Goal: Task Accomplishment & Management: Manage account settings

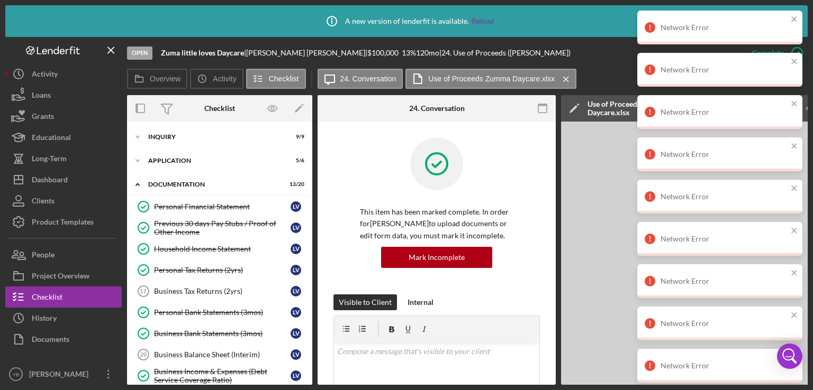
scroll to position [184, 0]
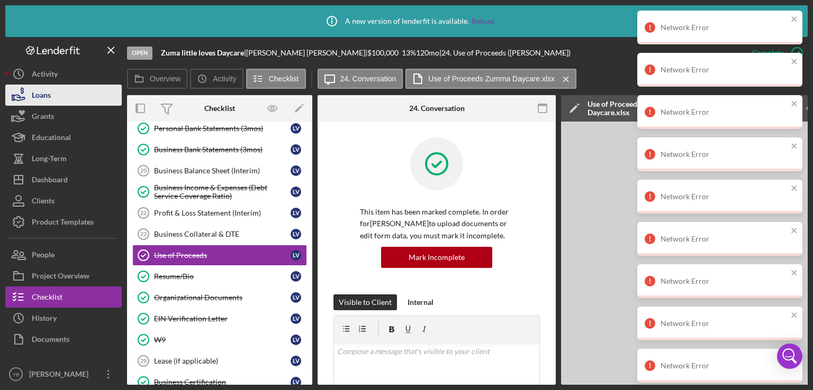
click at [50, 99] on div "Loans" at bounding box center [41, 97] width 19 height 24
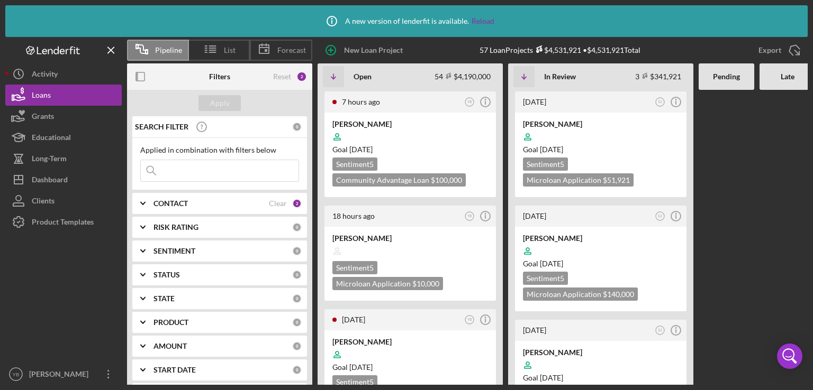
click at [167, 206] on b "CONTACT" at bounding box center [170, 203] width 34 height 8
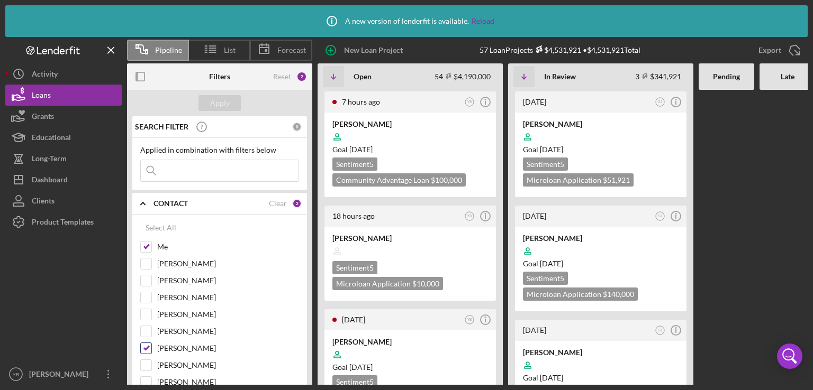
click at [146, 345] on input "[PERSON_NAME]" at bounding box center [146, 348] width 11 height 11
checkbox input "false"
click at [219, 104] on div "Apply" at bounding box center [220, 103] width 20 height 16
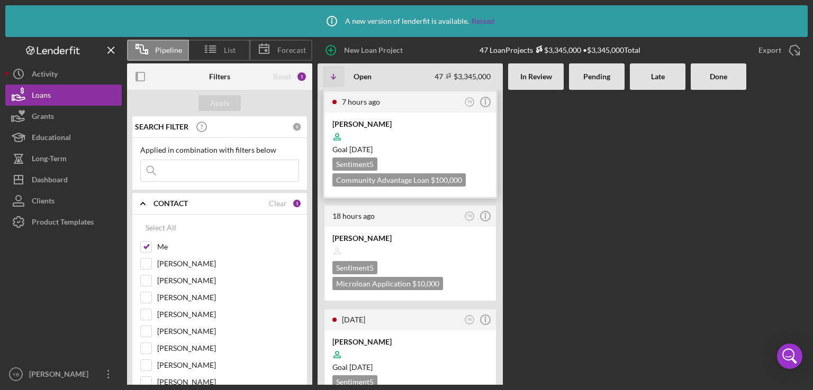
click at [461, 147] on div "Goal [DATE]" at bounding box center [410, 149] width 156 height 11
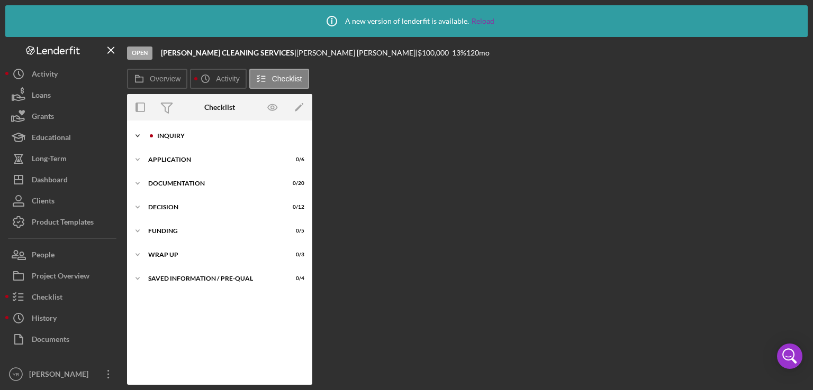
click at [188, 136] on div "Inquiry" at bounding box center [228, 136] width 142 height 6
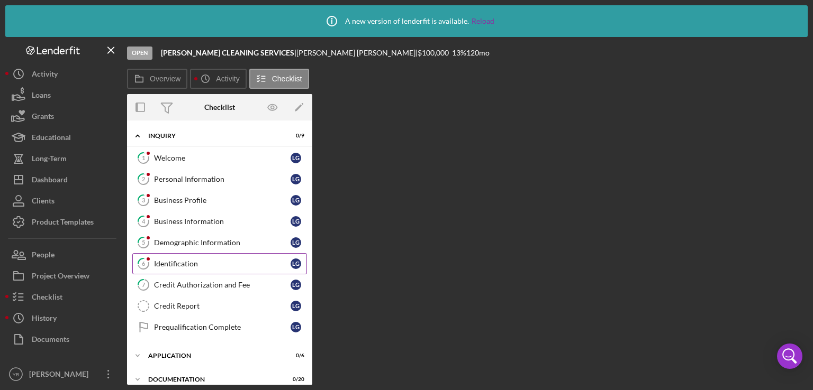
click at [179, 265] on div "Identification" at bounding box center [222, 264] width 136 height 8
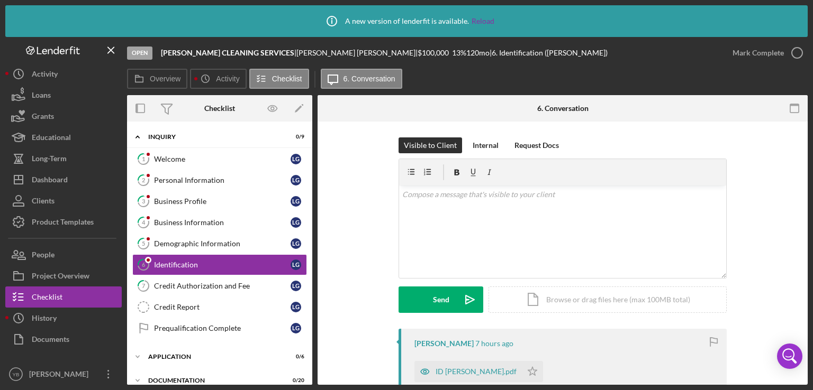
click at [779, 263] on div "Visible to Client Internal Request Docs v Color teal Color pink Remove color Ad…" at bounding box center [562, 234] width 458 height 192
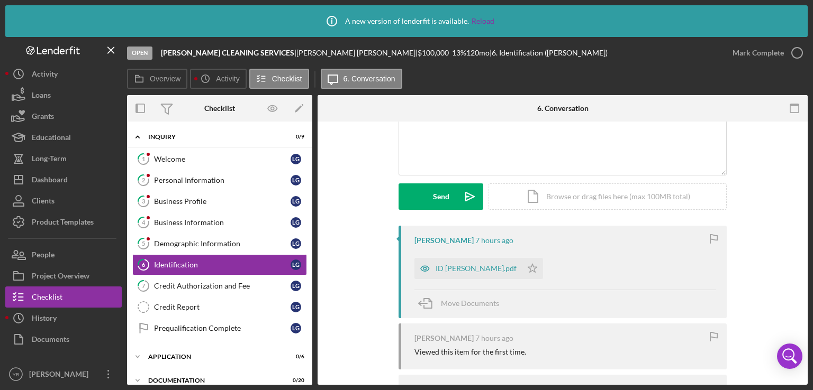
scroll to position [127, 0]
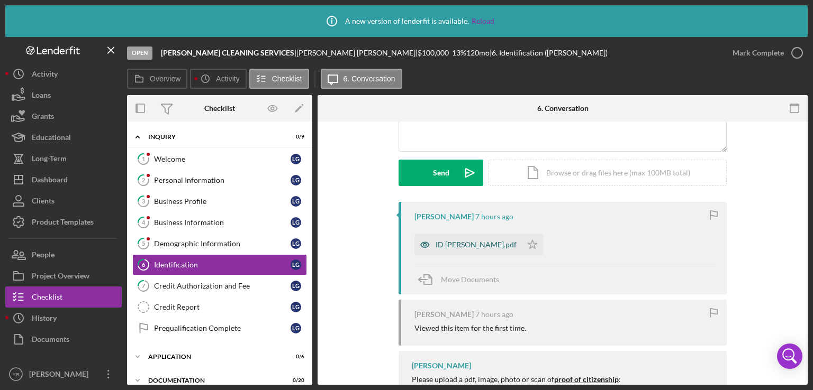
click at [460, 243] on div "ID [PERSON_NAME].pdf" at bounding box center [475, 245] width 81 height 8
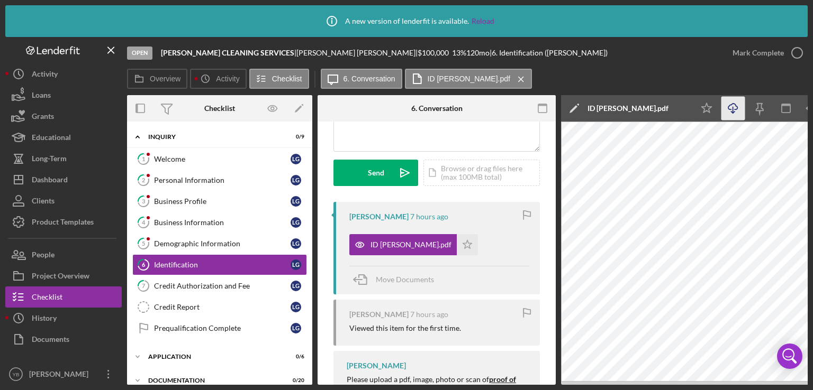
click at [734, 110] on icon "button" at bounding box center [732, 107] width 9 height 6
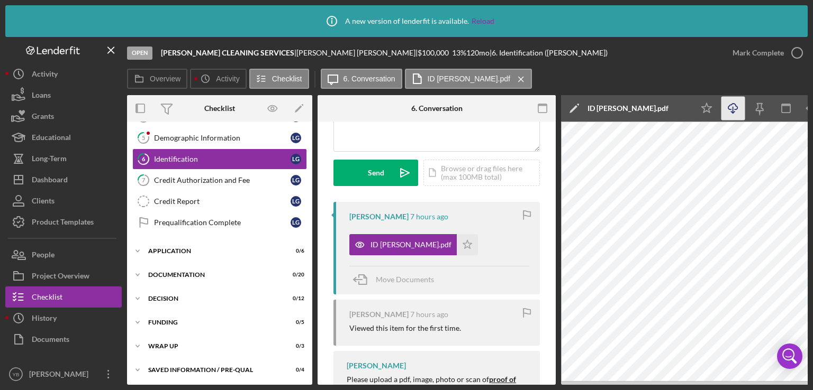
scroll to position [108, 0]
click at [168, 270] on div "Documentation" at bounding box center [223, 273] width 151 height 6
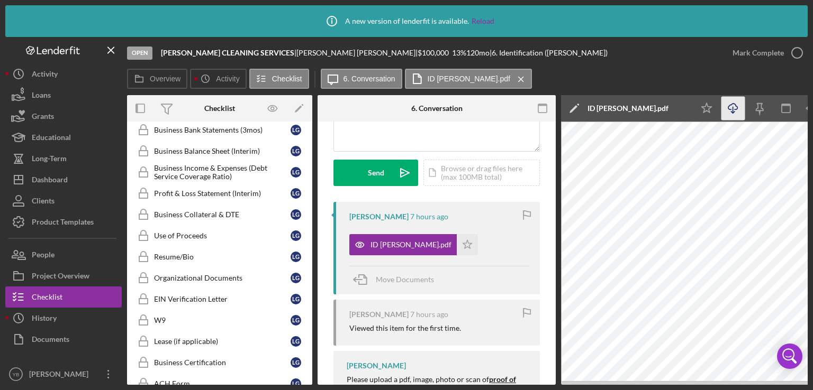
scroll to position [0, 0]
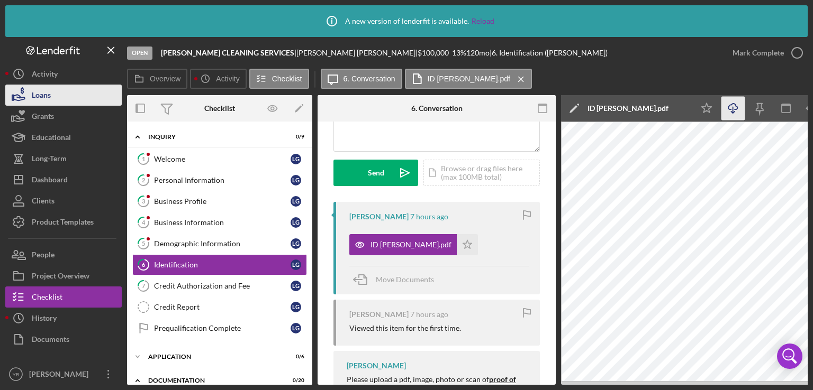
click at [57, 100] on button "Loans" at bounding box center [63, 95] width 116 height 21
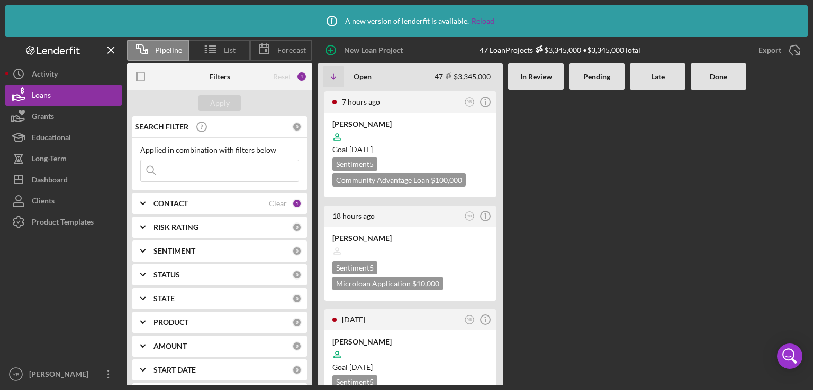
click at [561, 197] on Review at bounding box center [536, 237] width 56 height 295
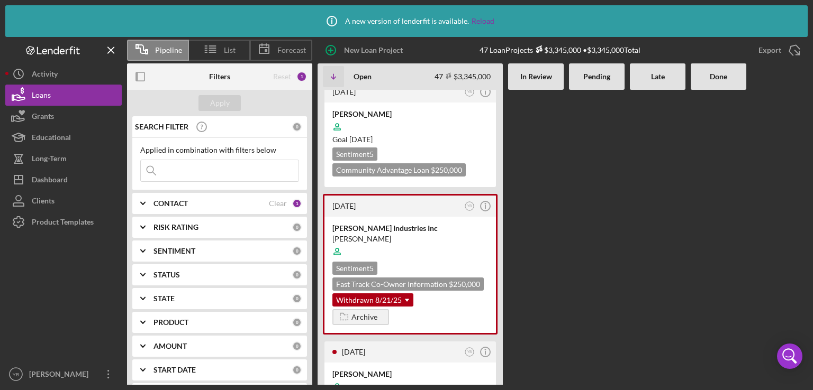
scroll to position [2328, 0]
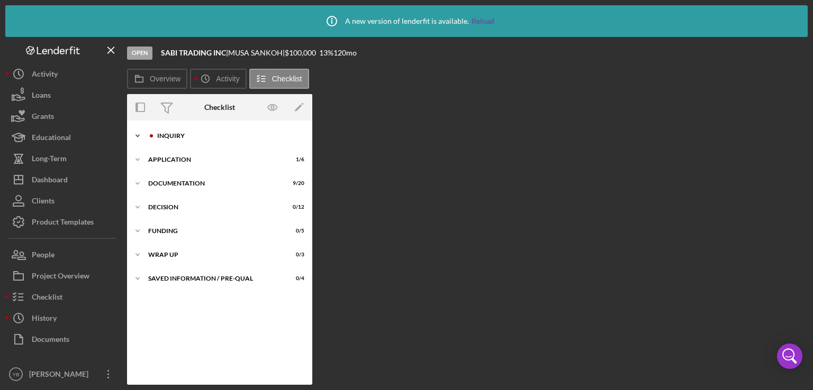
click at [174, 136] on div "Inquiry" at bounding box center [228, 136] width 142 height 6
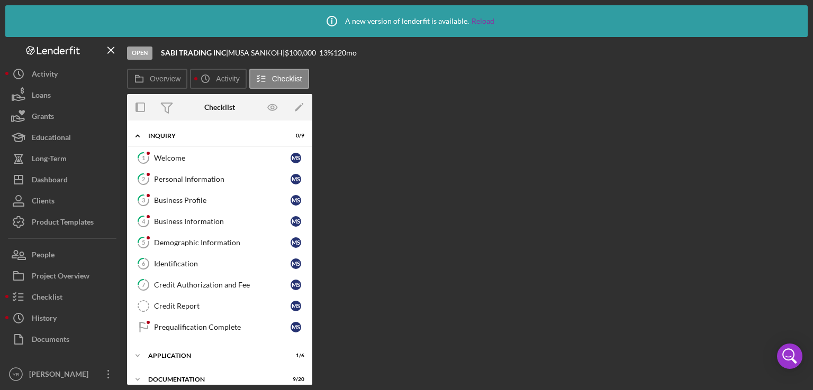
drag, startPoint x: 313, startPoint y: 274, endPoint x: 313, endPoint y: 358, distance: 84.6
click at [313, 358] on div "Overview Internal Workflow Stage Open Icon/Dropdown Arrow Archive (can unarchiv…" at bounding box center [467, 239] width 680 height 291
click at [186, 353] on div "Application" at bounding box center [223, 356] width 151 height 6
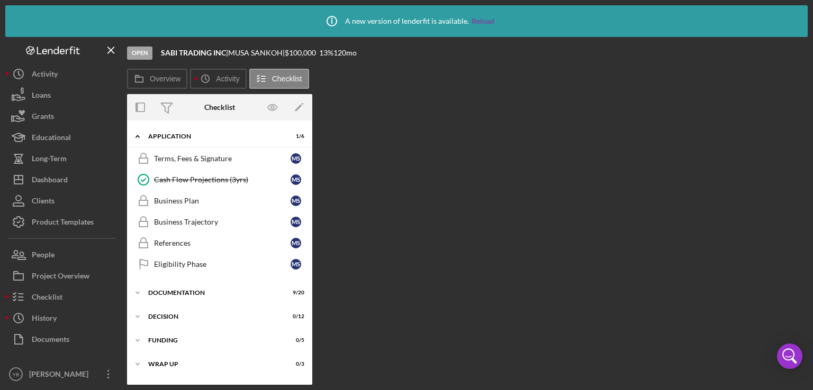
scroll to position [235, 0]
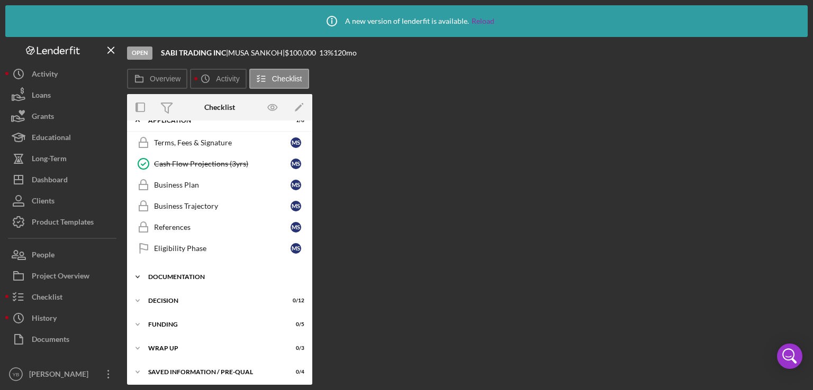
click at [187, 274] on div "Documentation" at bounding box center [223, 277] width 151 height 6
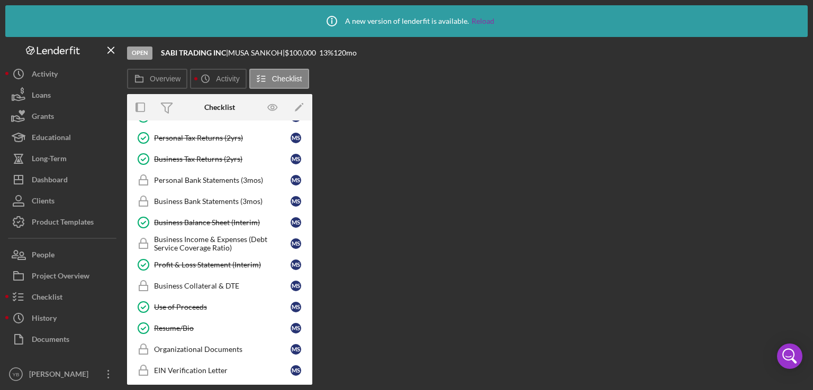
scroll to position [458, 0]
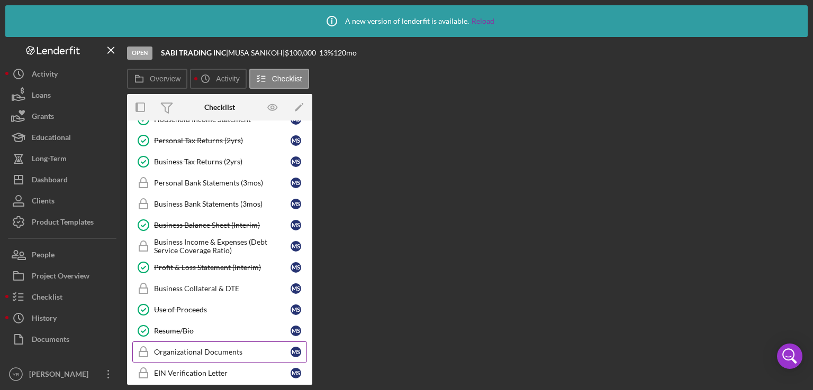
click at [212, 348] on div "Organizational Documents" at bounding box center [222, 352] width 136 height 8
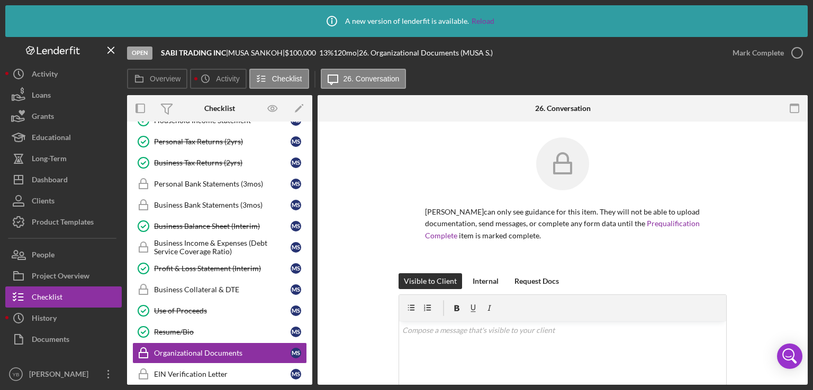
click at [745, 195] on div "[PERSON_NAME] can only see guidance for this item. They will not be able to upl…" at bounding box center [562, 206] width 458 height 136
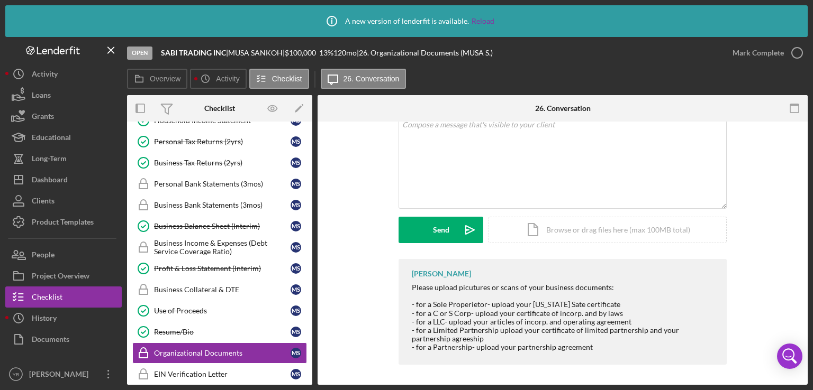
scroll to position [207, 0]
click at [563, 231] on div "Icon/Document Browse or drag files here (max 100MB total) Tap to choose files o…" at bounding box center [607, 229] width 238 height 26
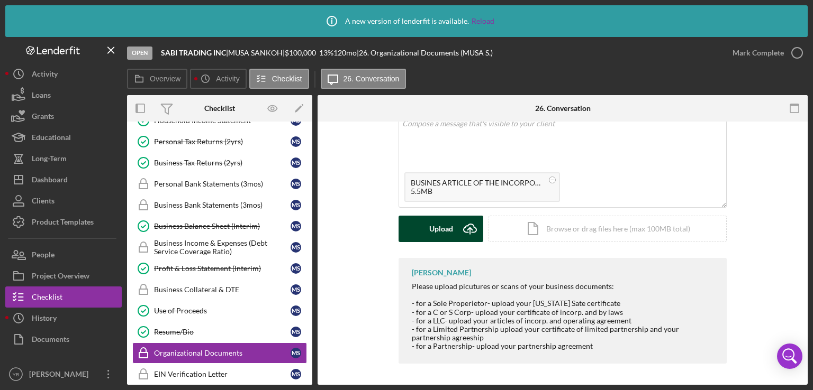
click at [445, 231] on div "Upload" at bounding box center [441, 229] width 24 height 26
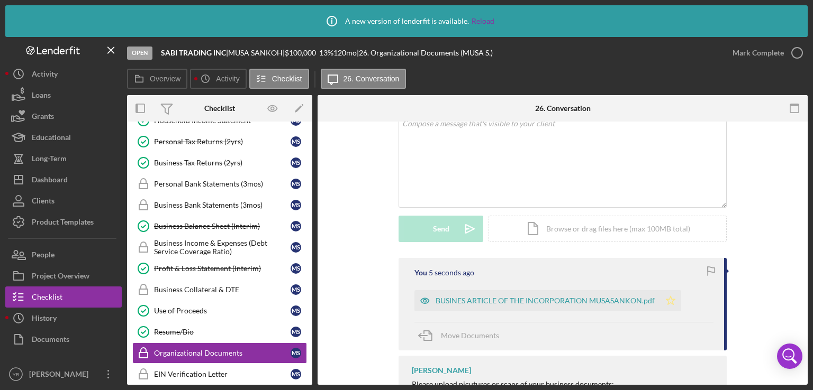
click at [666, 299] on polygon "button" at bounding box center [670, 300] width 9 height 8
click at [582, 303] on div "BUSINES ARTICLE OF THE INCORPORATION MUSASANKON.pdf" at bounding box center [544, 301] width 219 height 8
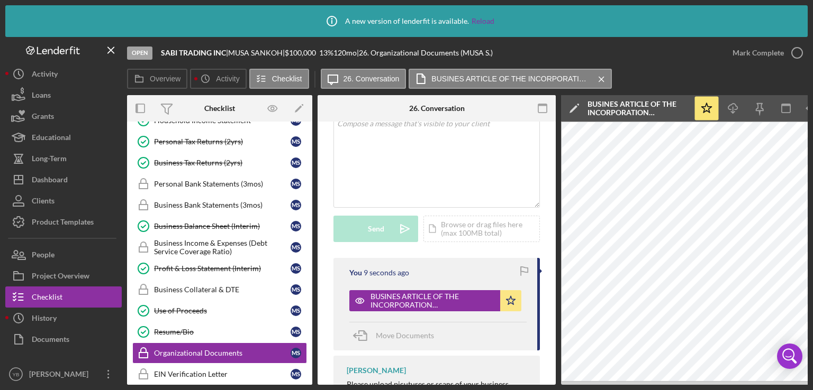
scroll to position [0, 70]
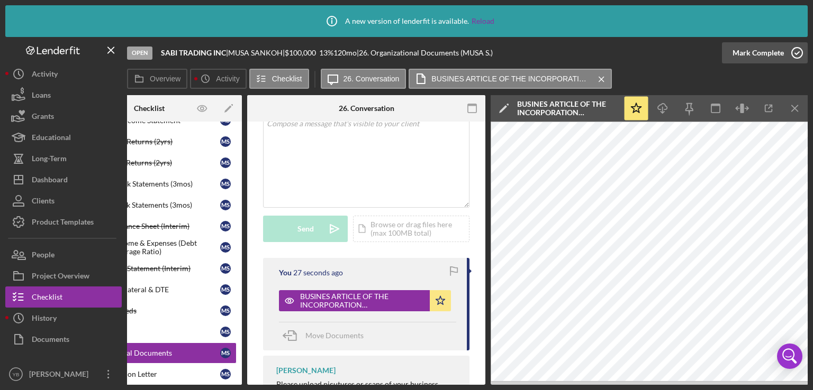
click at [773, 58] on div "Mark Complete" at bounding box center [757, 52] width 51 height 21
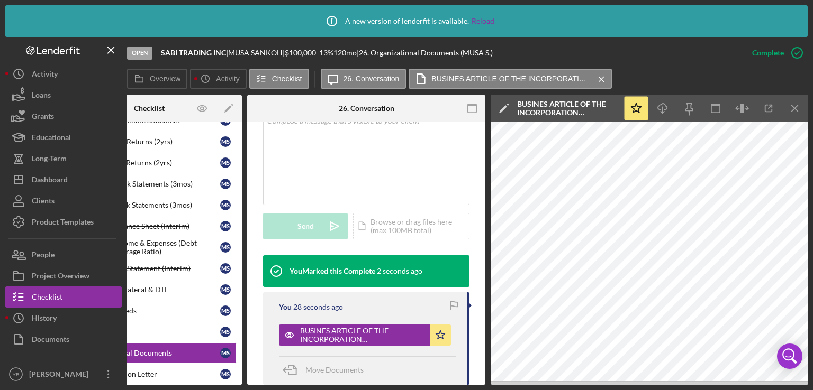
scroll to position [228, 0]
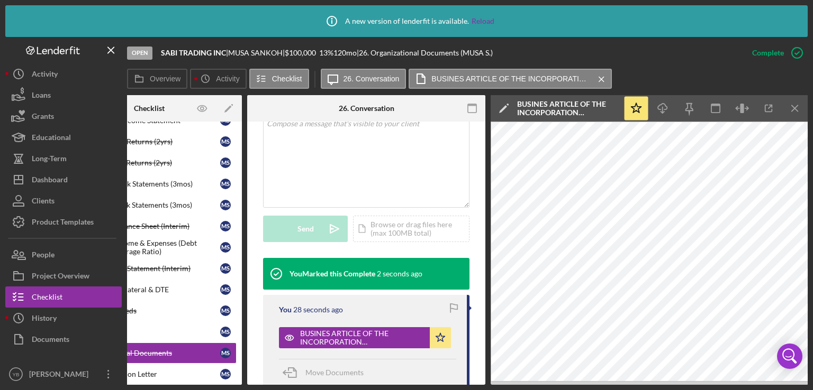
click at [0, 0] on div "Mark Incomplete" at bounding box center [0, 0] width 0 height 0
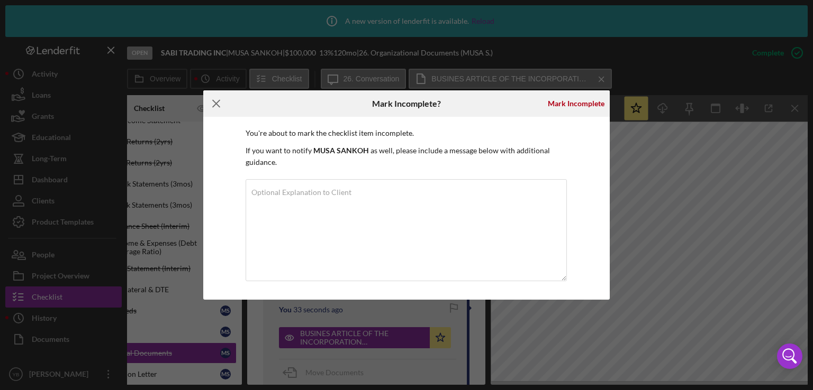
click at [211, 106] on icon "Icon/Menu Close" at bounding box center [216, 103] width 26 height 26
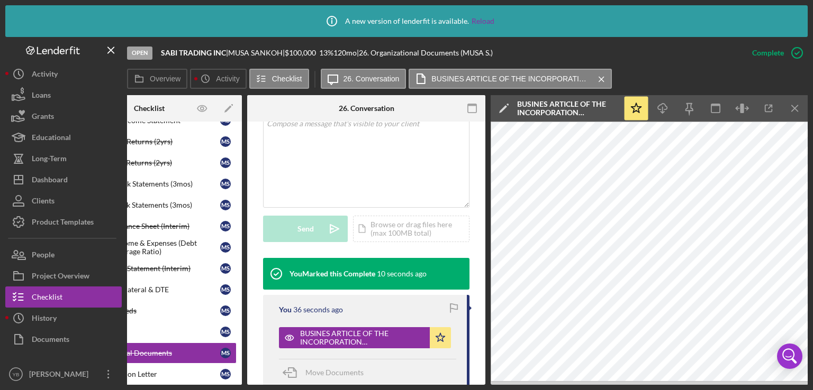
scroll to position [0, 0]
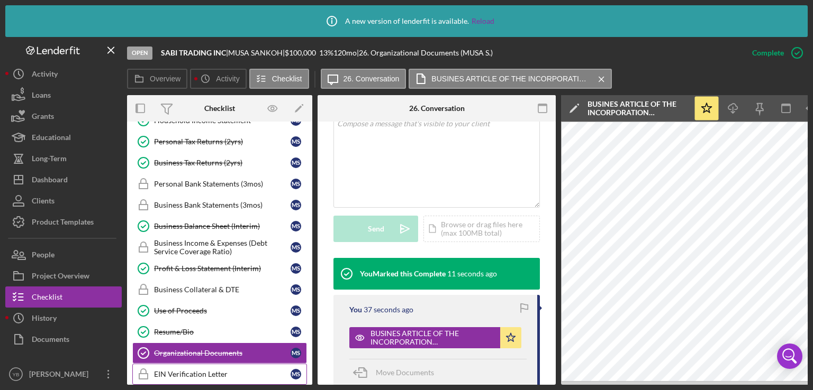
click at [193, 370] on div "EIN Verification Letter" at bounding box center [222, 374] width 136 height 8
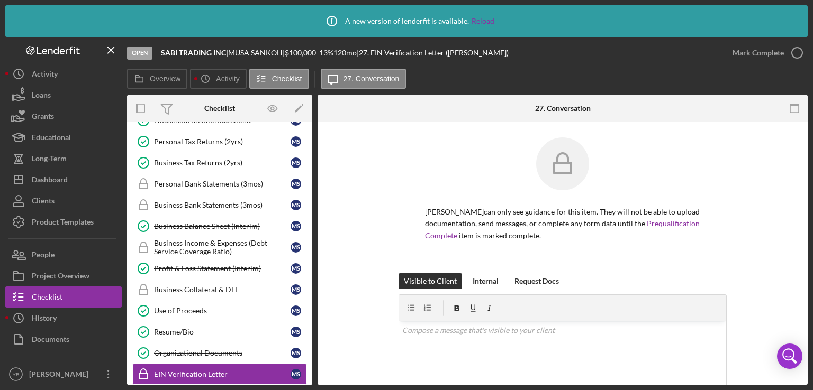
click at [807, 171] on div "Icon/Info A new version of lenderfit is available. Reload Open SABI TRADING INC…" at bounding box center [406, 195] width 813 height 390
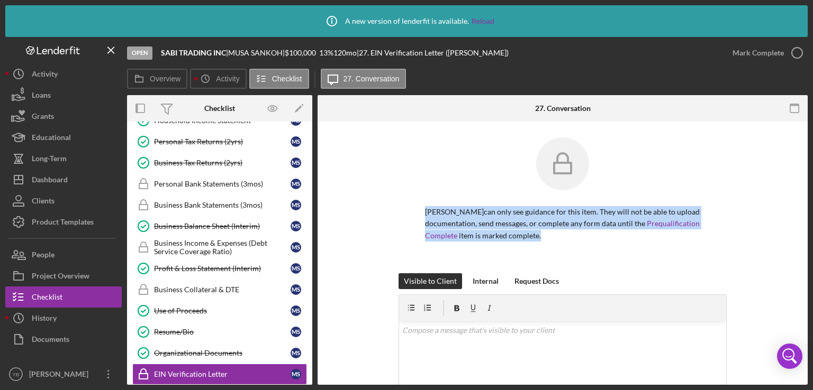
drag, startPoint x: 808, startPoint y: 203, endPoint x: 779, endPoint y: 253, distance: 58.5
click at [779, 253] on div "Icon/Info A new version of lenderfit is available. Reload Open SABI TRADING INC…" at bounding box center [406, 195] width 813 height 390
click at [779, 253] on div "[PERSON_NAME] can only see guidance for this item. They will not be able to upl…" at bounding box center [562, 206] width 458 height 136
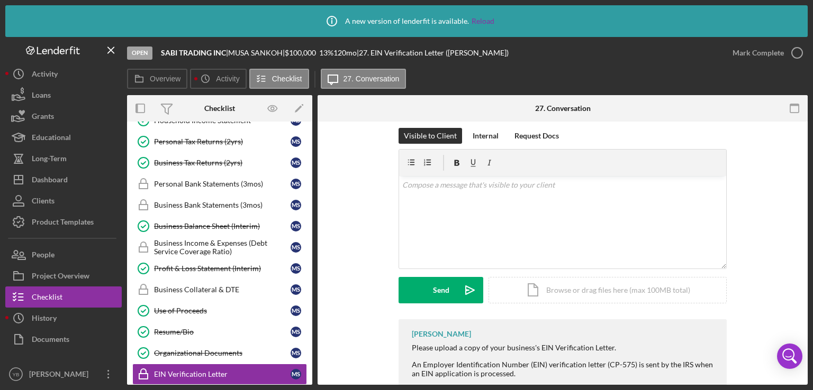
scroll to position [190, 0]
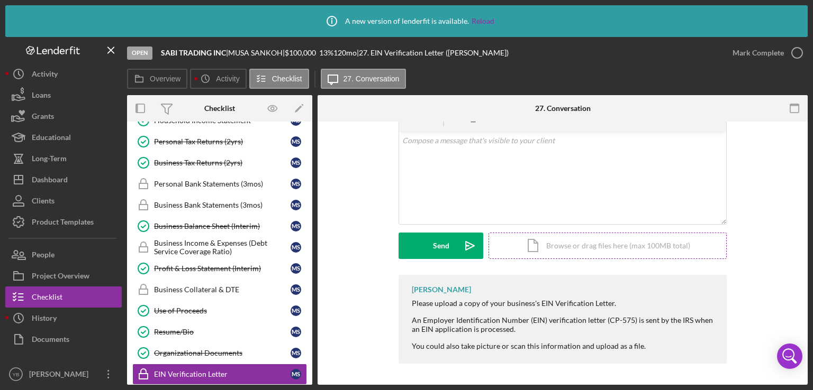
click at [581, 247] on div "Icon/Document Browse or drag files here (max 100MB total) Tap to choose files o…" at bounding box center [607, 246] width 238 height 26
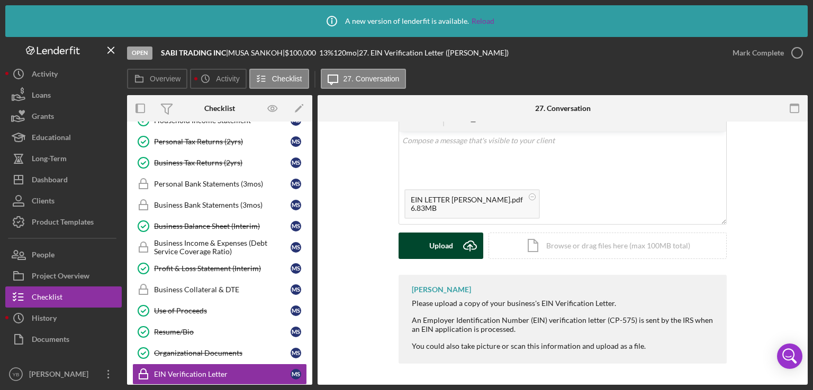
click at [444, 248] on div "Upload" at bounding box center [441, 246] width 24 height 26
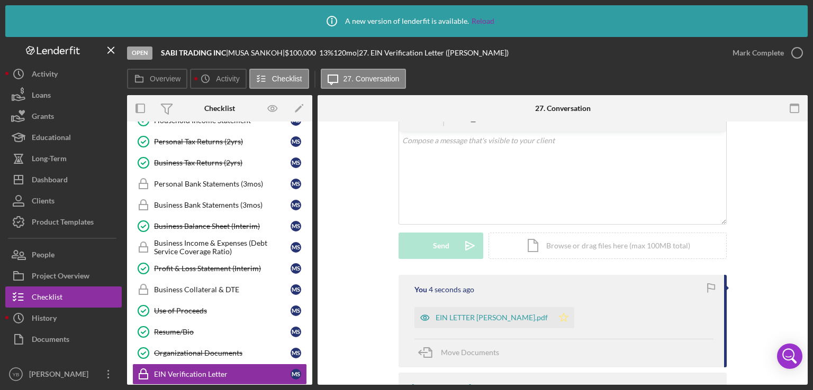
click at [554, 317] on icon "Icon/Star" at bounding box center [563, 317] width 21 height 21
click at [752, 51] on div "Mark Complete" at bounding box center [757, 52] width 51 height 21
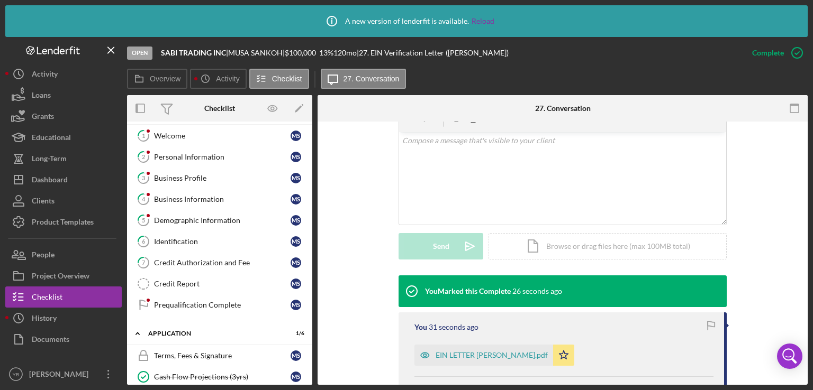
scroll to position [0, 0]
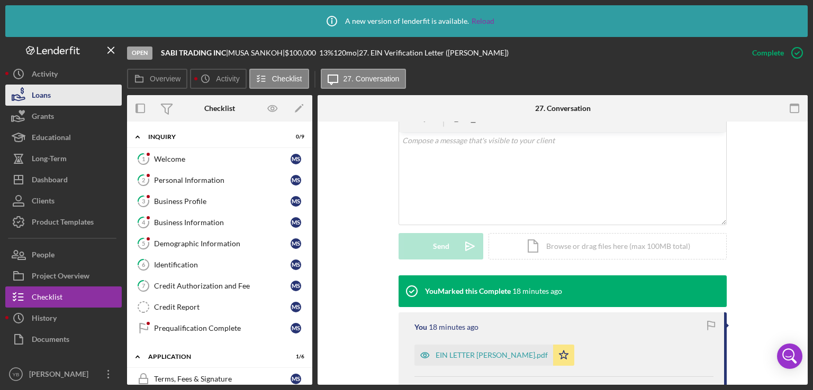
click at [68, 98] on button "Loans" at bounding box center [63, 95] width 116 height 21
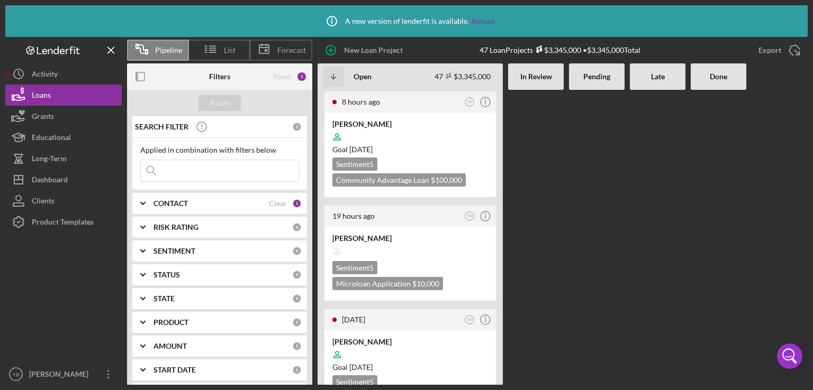
click at [560, 167] on Review at bounding box center [536, 237] width 56 height 295
click at [567, 145] on div "8 hours ago YB Icon/Info [PERSON_NAME] Goal [DATE] Sentiment 5 Community Advant…" at bounding box center [562, 237] width 490 height 295
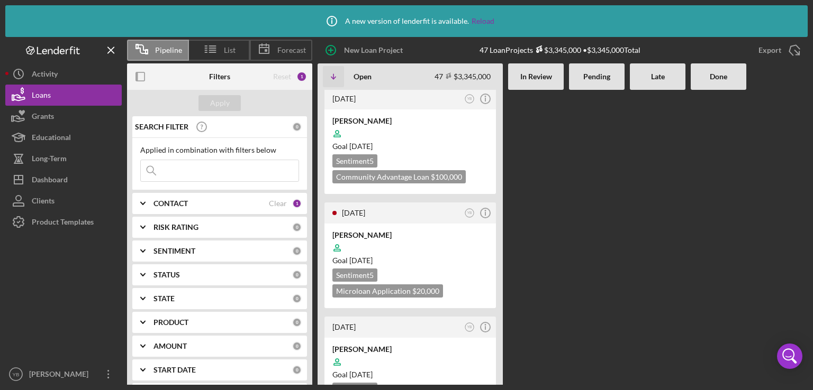
scroll to position [656, 0]
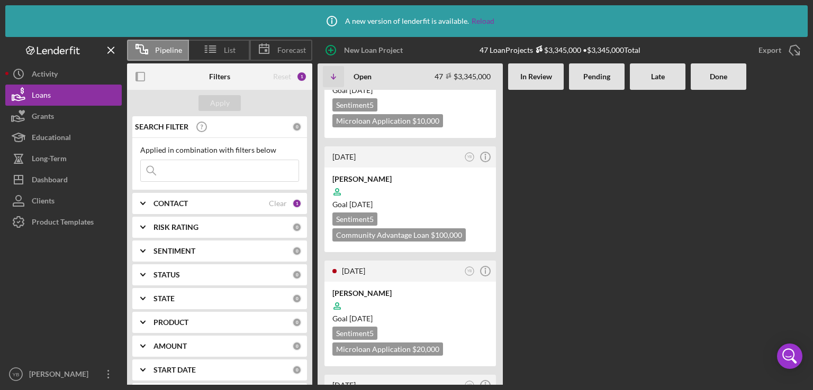
click at [567, 145] on div "8 hours ago YB Icon/Info [PERSON_NAME] Goal [DATE] Sentiment 5 Community Advant…" at bounding box center [562, 237] width 490 height 295
